Goal: Find specific page/section: Find specific page/section

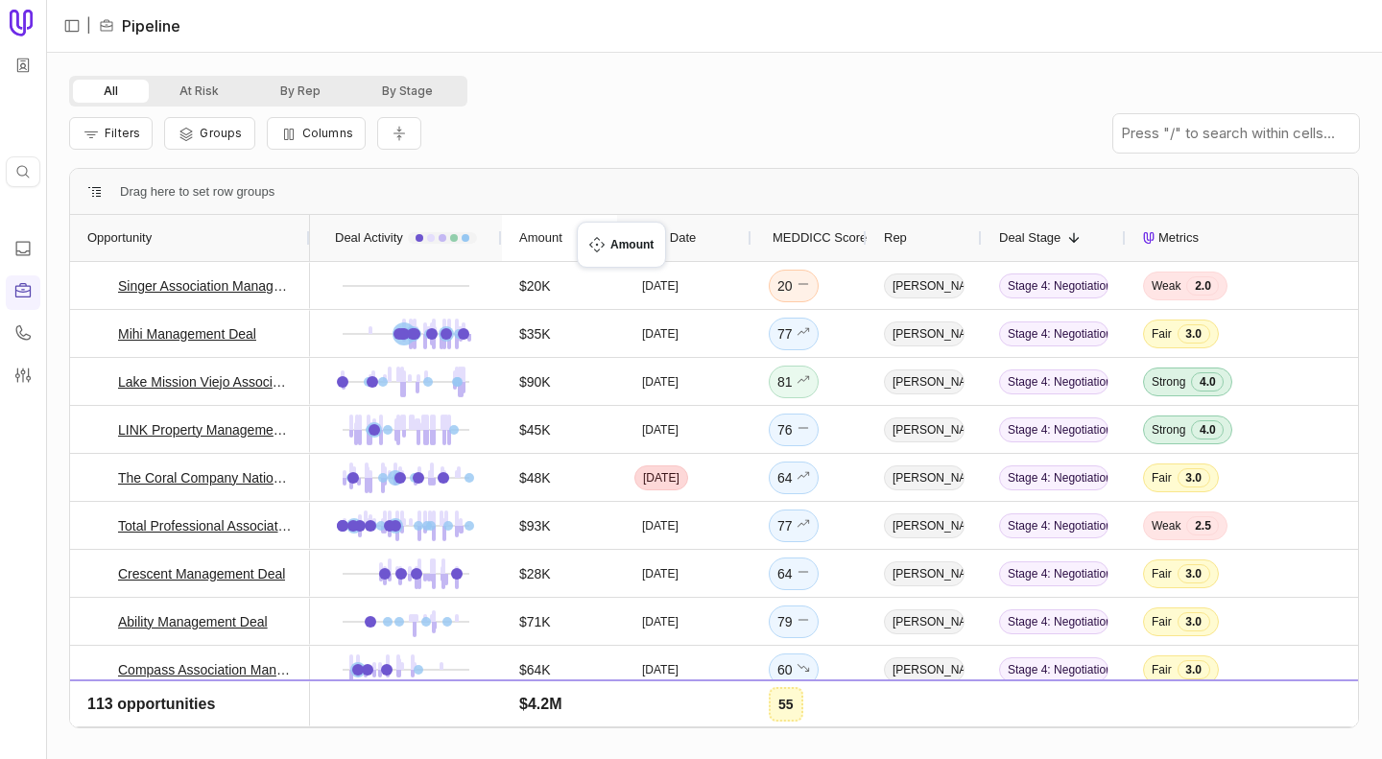
drag, startPoint x: 537, startPoint y: 222, endPoint x: 587, endPoint y: 233, distance: 51.2
click at [46, 115] on div at bounding box center [46, 379] width 7 height 759
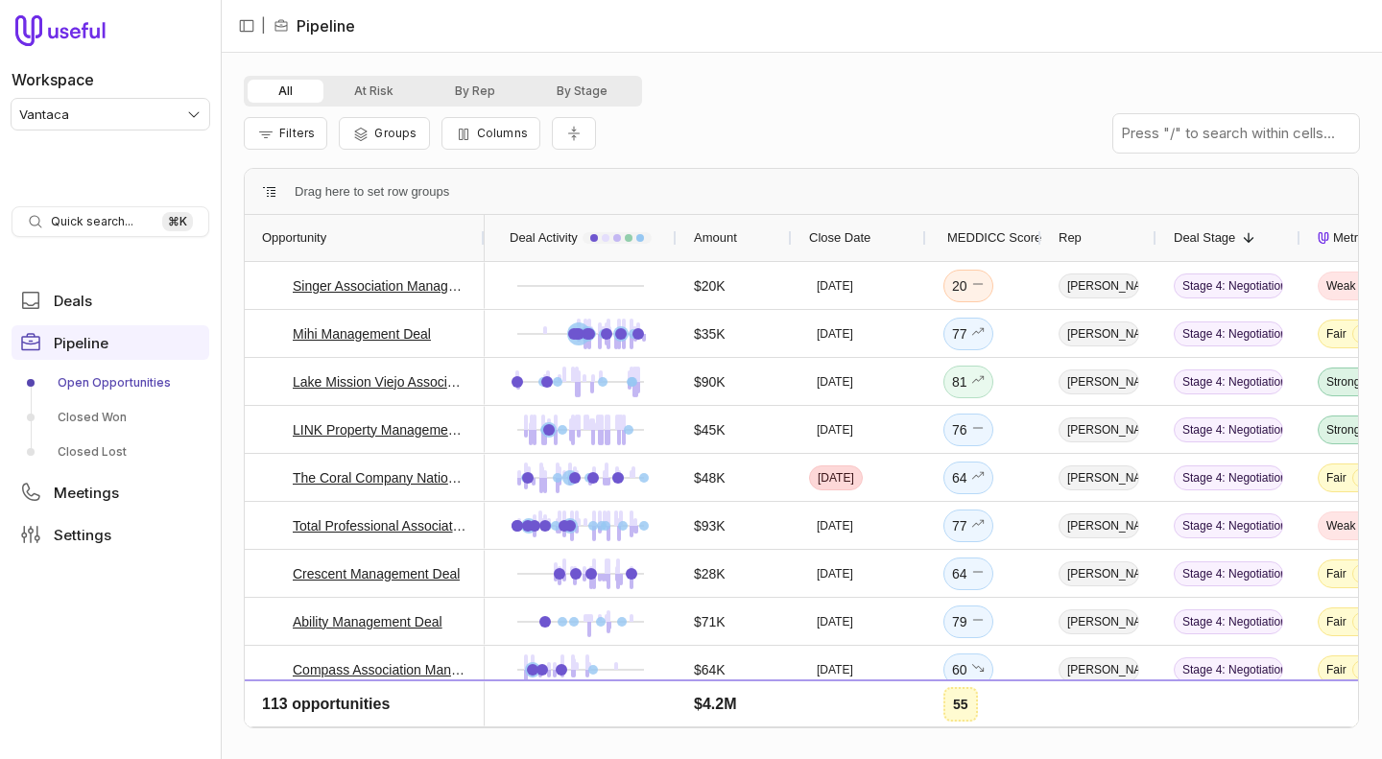
click at [65, 115] on html "Workspace Vantaca Quick search... ⌘ K Deals Pipeline Open Opportunities Closed …" at bounding box center [691, 379] width 1382 height 759
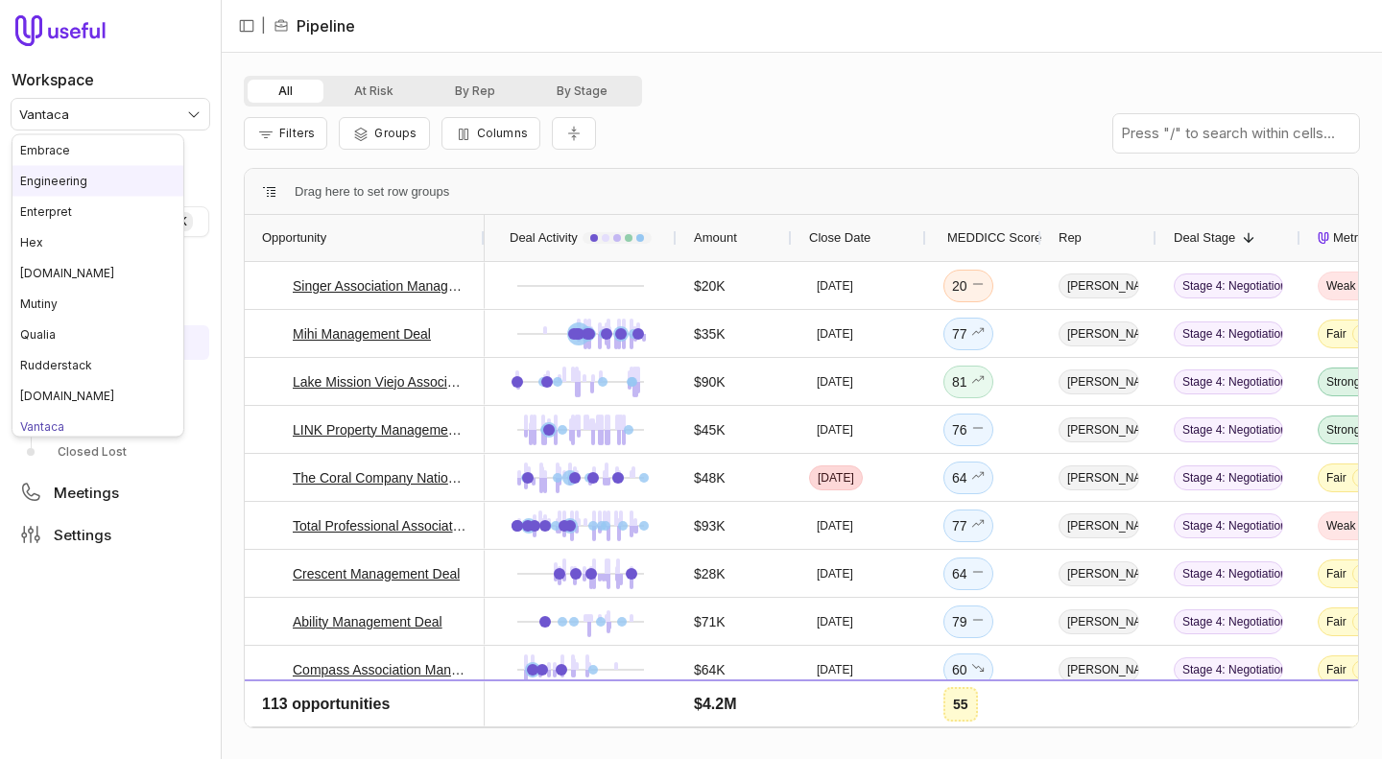
scroll to position [6, 0]
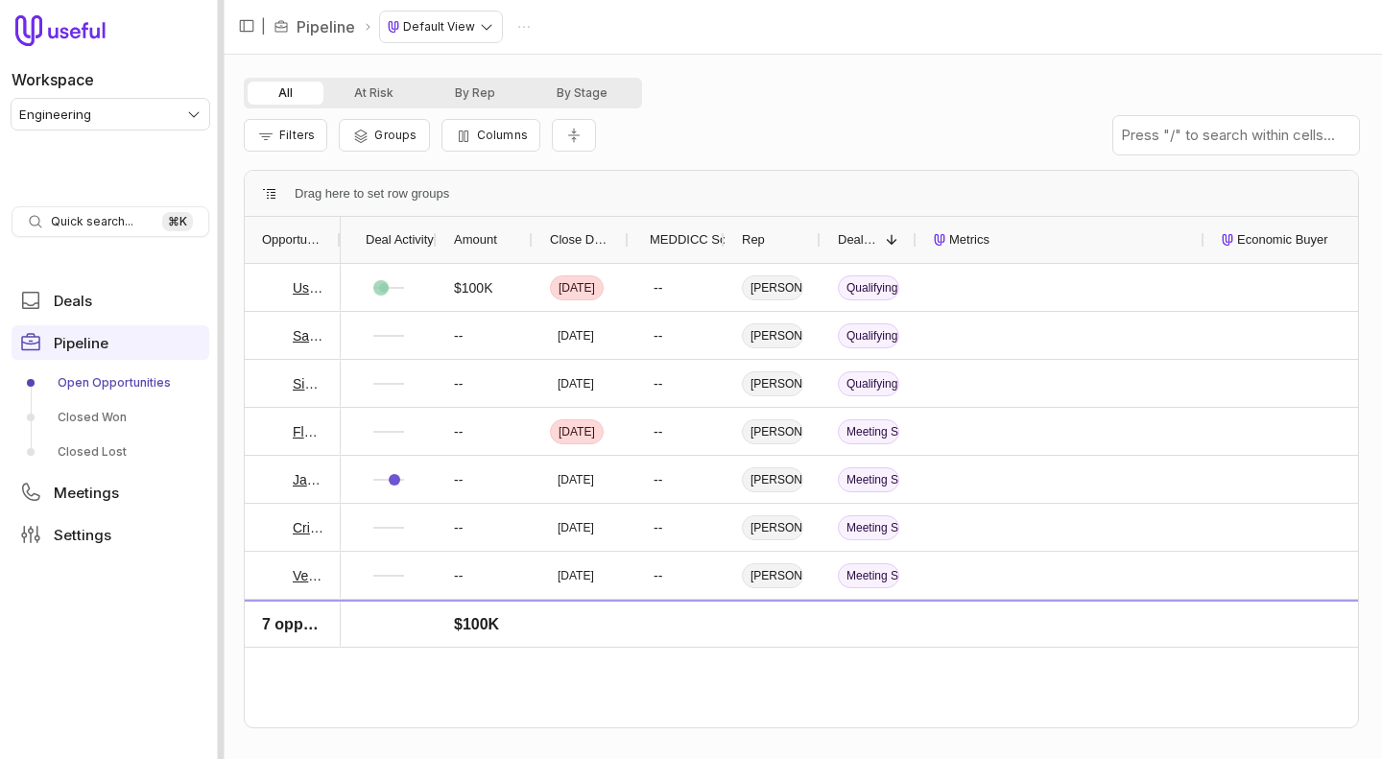
click at [219, 146] on div at bounding box center [221, 379] width 7 height 759
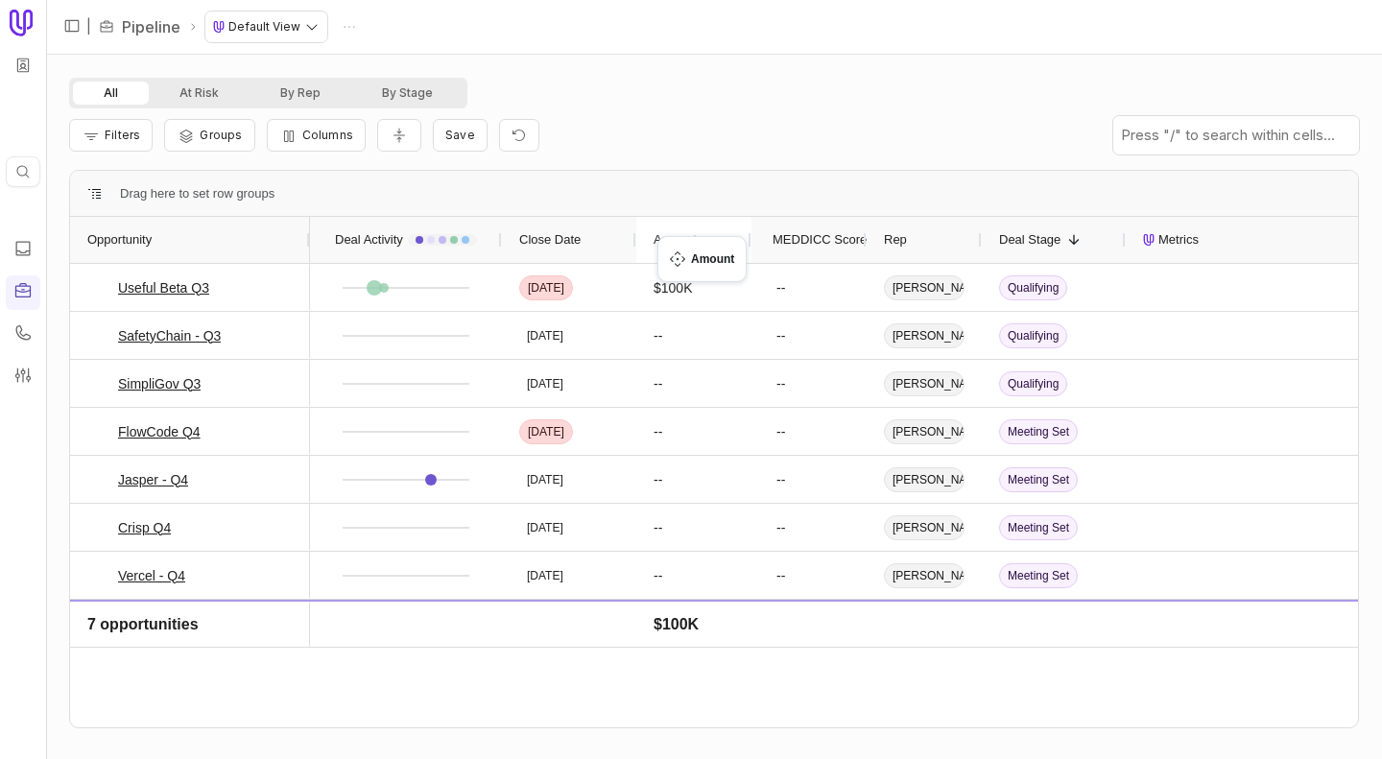
drag, startPoint x: 331, startPoint y: 244, endPoint x: 667, endPoint y: 248, distance: 336.0
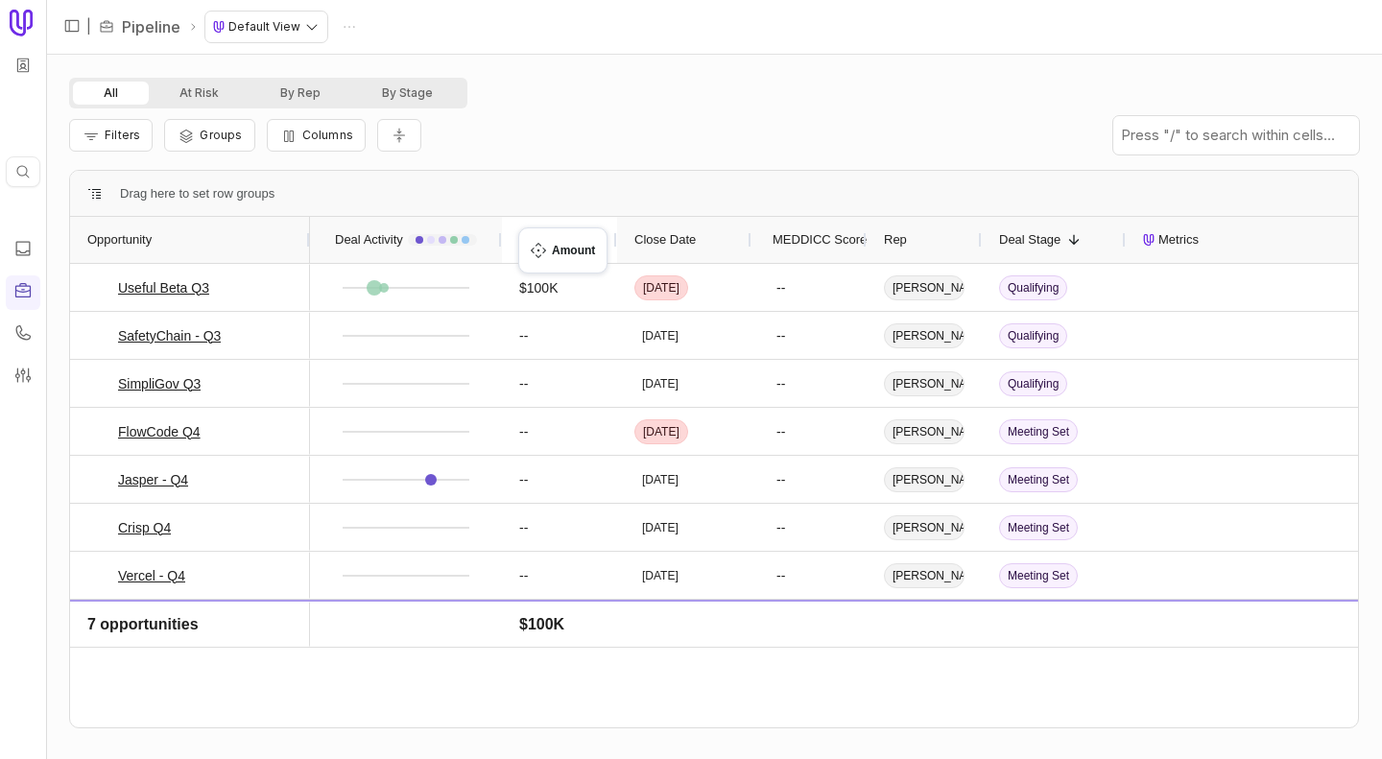
drag, startPoint x: 655, startPoint y: 238, endPoint x: 528, endPoint y: 239, distance: 126.7
drag, startPoint x: 559, startPoint y: 235, endPoint x: 538, endPoint y: 252, distance: 26.7
